Goal: Information Seeking & Learning: Learn about a topic

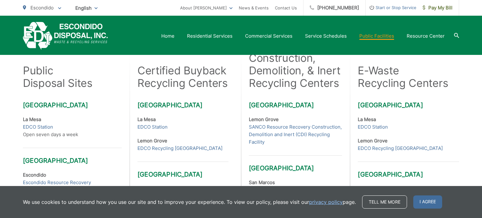
scroll to position [170, 0]
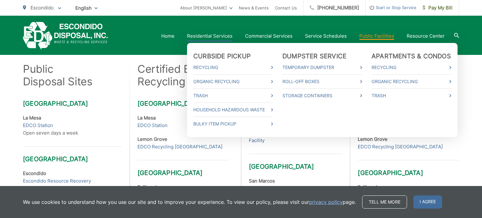
click at [208, 37] on link "Residential Services" at bounding box center [210, 36] width 46 height 8
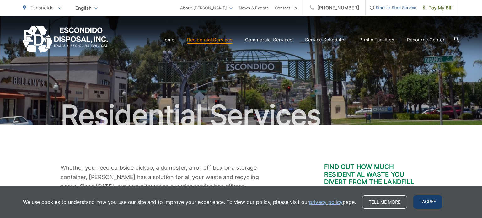
click at [423, 205] on span "I agree" at bounding box center [427, 202] width 29 height 13
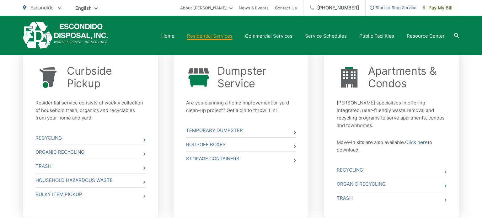
scroll to position [233, 0]
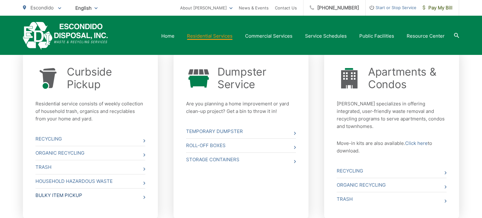
click at [53, 194] on link "Bulky Item Pickup" at bounding box center [90, 196] width 110 height 14
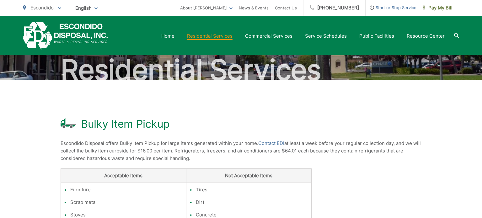
scroll to position [45, 0]
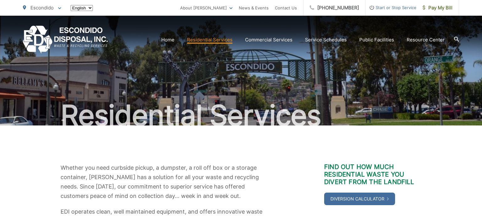
scroll to position [231, 0]
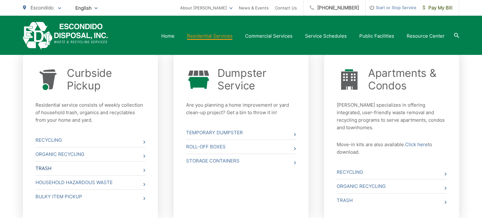
click at [47, 169] on link "Trash" at bounding box center [90, 169] width 110 height 14
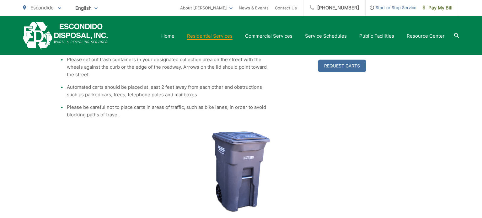
scroll to position [176, 0]
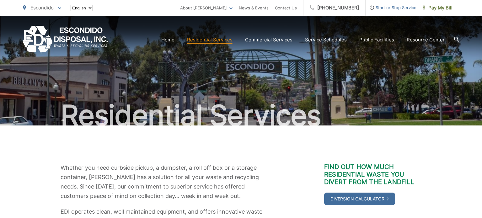
scroll to position [230, 0]
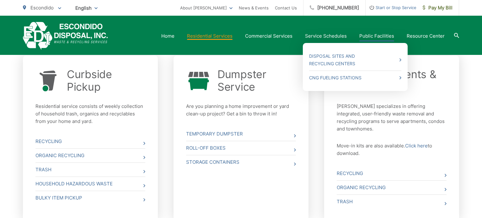
click at [369, 38] on link "Public Facilities" at bounding box center [376, 36] width 35 height 8
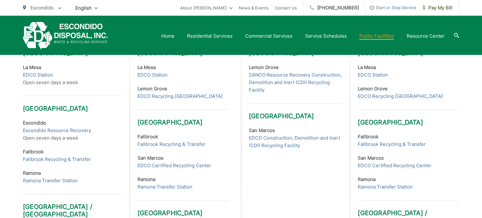
scroll to position [221, 0]
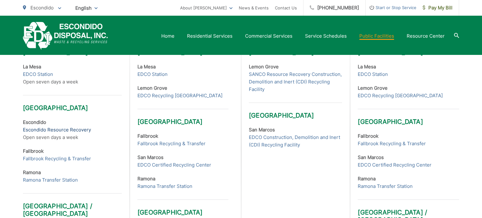
click at [43, 131] on link "Escondido Resource Recovery" at bounding box center [57, 130] width 68 height 8
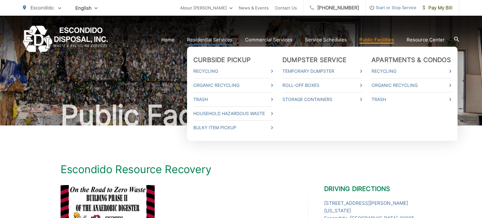
click at [208, 42] on link "Residential Services" at bounding box center [210, 40] width 46 height 8
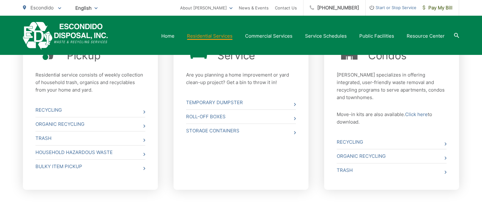
scroll to position [249, 0]
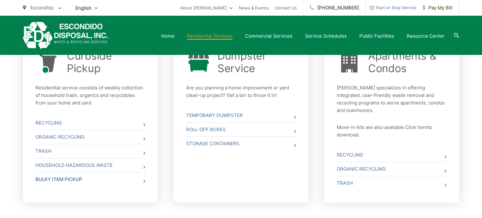
click at [52, 182] on link "Bulky Item Pickup" at bounding box center [90, 180] width 110 height 14
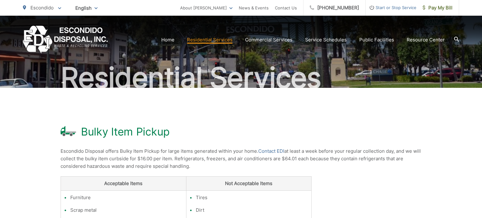
scroll to position [38, 0]
